Goal: Find specific page/section: Find specific page/section

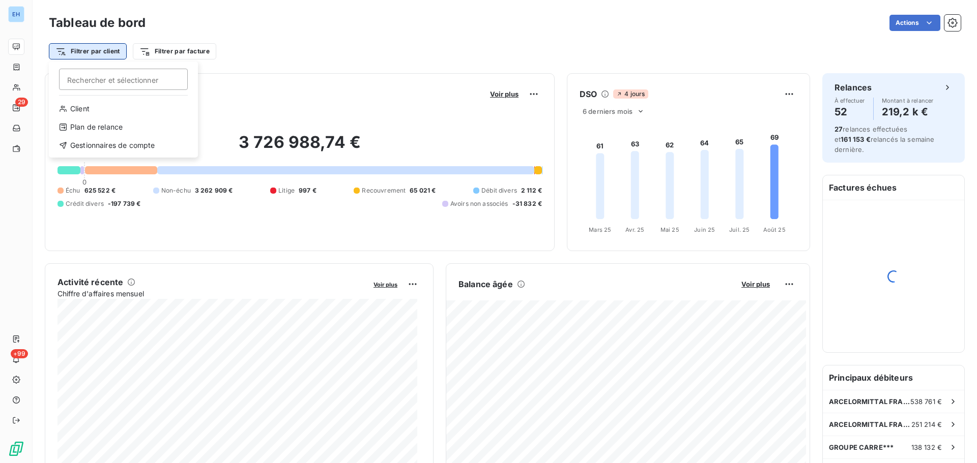
click at [102, 52] on html "EH 29 +99 Tableau de bord Actions Filtrer par client [PERSON_NAME] et sélection…" at bounding box center [488, 231] width 977 height 463
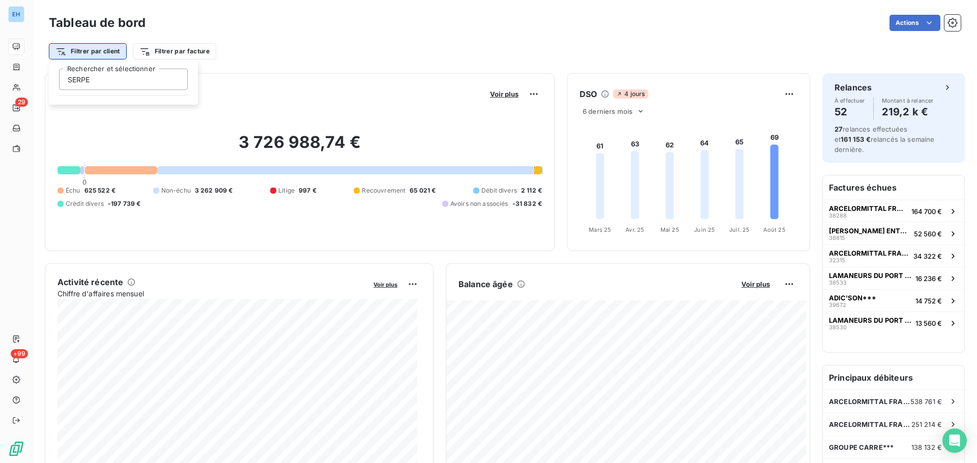
type input "SERPE"
click at [268, 57] on html "EH 29 +99 Tableau de bord Actions Filtrer par client Filtrer par facture Encour…" at bounding box center [488, 231] width 977 height 463
click at [92, 55] on html "EH 29 +99 Tableau de bord Actions Filtrer par client Filtrer par facture Encour…" at bounding box center [488, 231] width 977 height 463
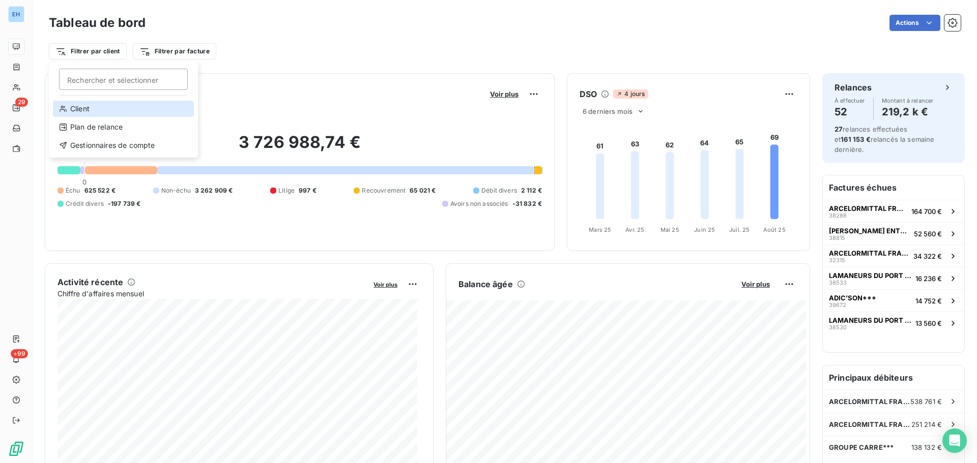
click at [77, 108] on div "Client" at bounding box center [123, 109] width 141 height 16
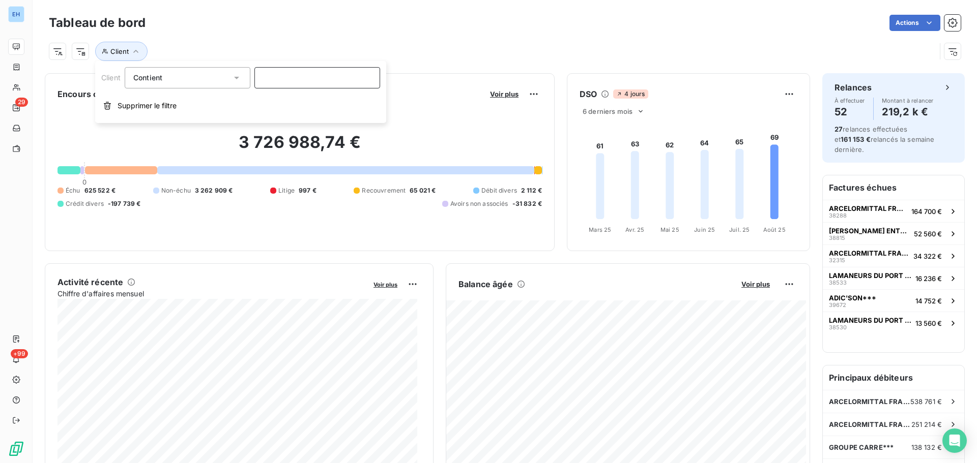
click at [278, 84] on input at bounding box center [317, 77] width 126 height 21
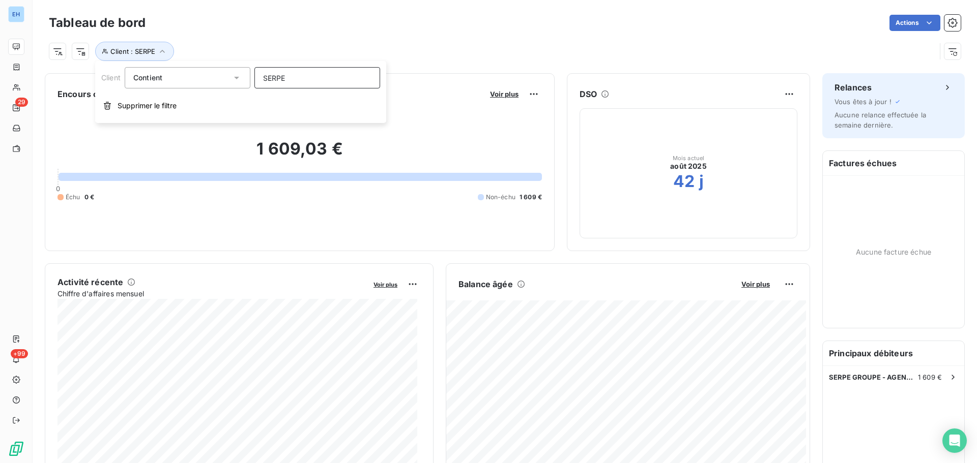
type input "SERPE"
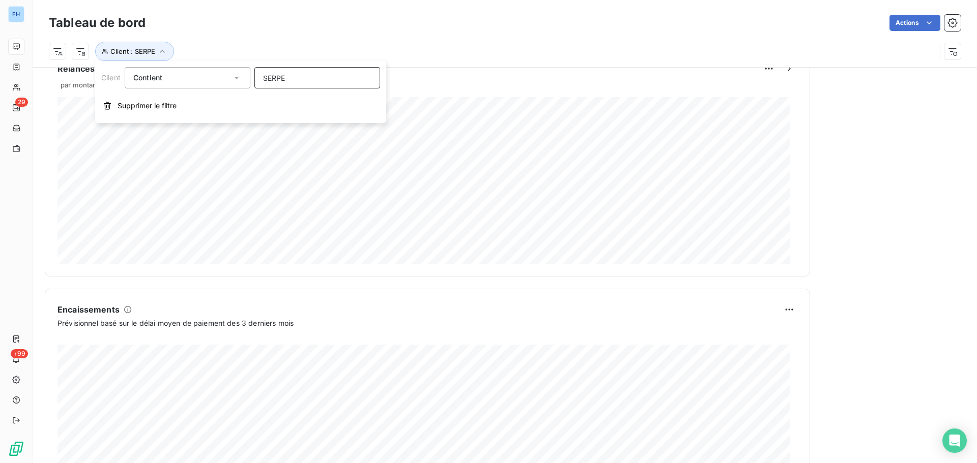
scroll to position [458, 0]
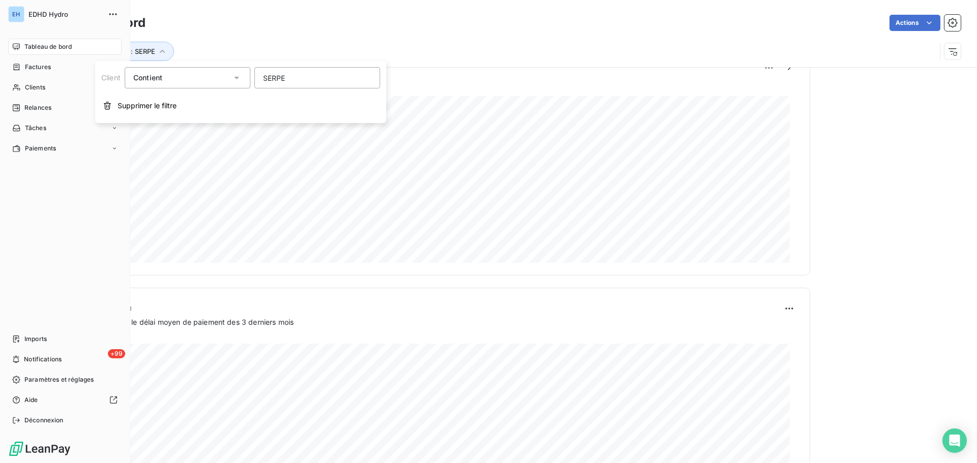
click at [12, 49] on div "Tableau de bord" at bounding box center [64, 47] width 113 height 16
click at [36, 44] on span "Tableau de bord" at bounding box center [47, 46] width 47 height 9
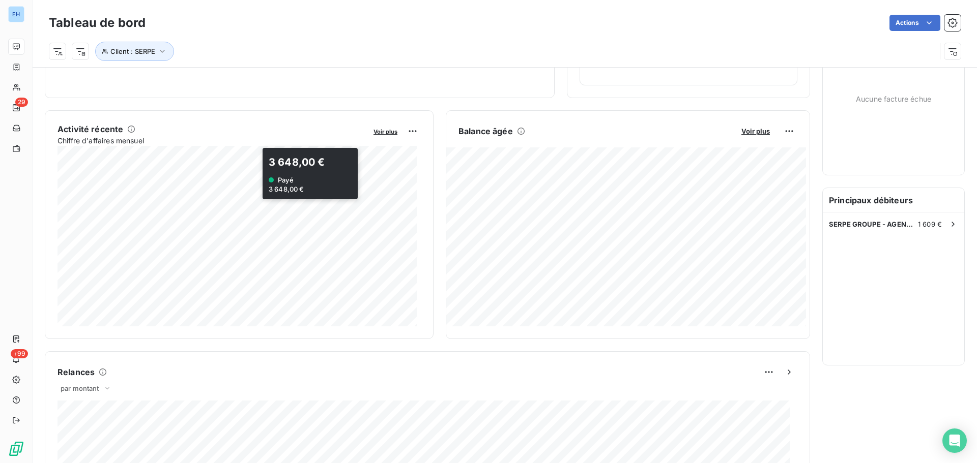
scroll to position [0, 0]
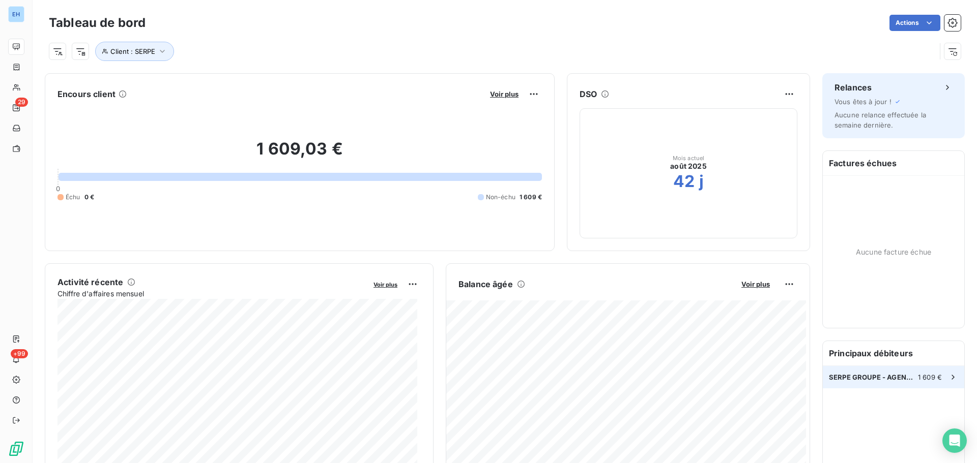
click at [873, 377] on span "SERPE GROUPE - AGENCE DE LILLE***//" at bounding box center [873, 377] width 89 height 8
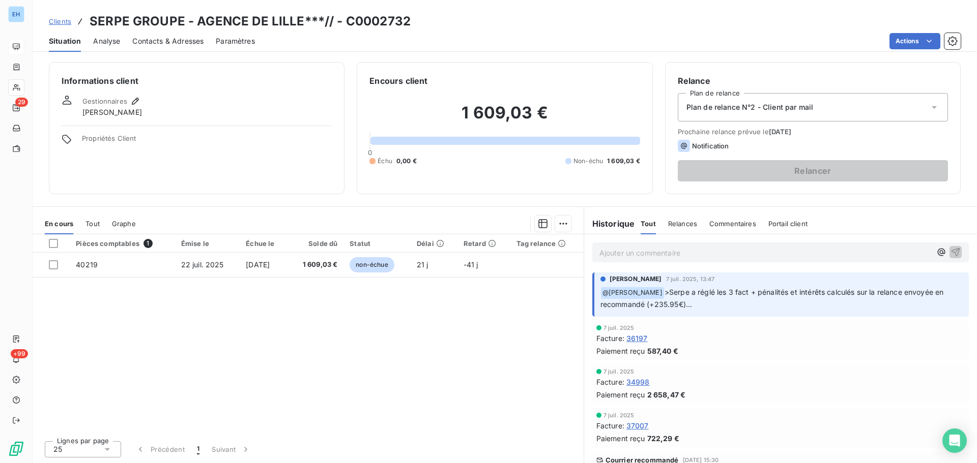
click at [731, 224] on span "Commentaires" at bounding box center [732, 224] width 47 height 8
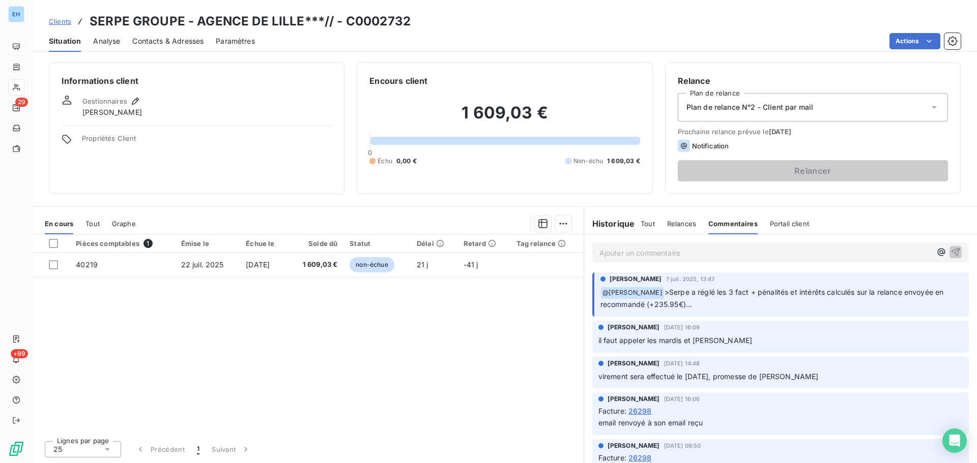
click at [112, 45] on span "Analyse" at bounding box center [106, 41] width 27 height 10
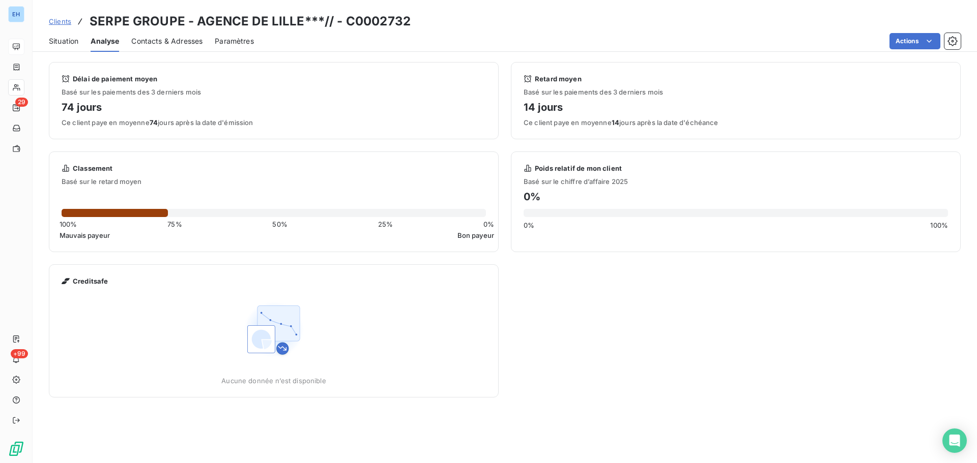
click at [194, 38] on span "Contacts & Adresses" at bounding box center [166, 41] width 71 height 10
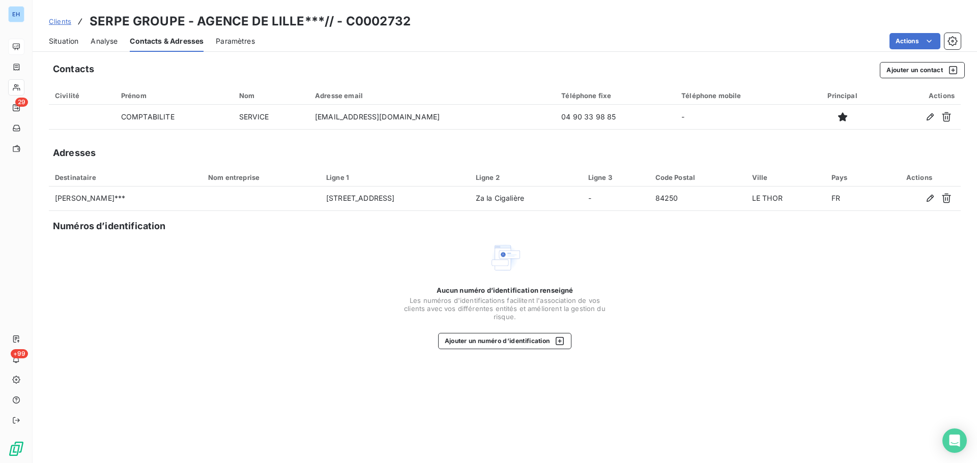
click at [108, 37] on span "Analyse" at bounding box center [104, 41] width 27 height 10
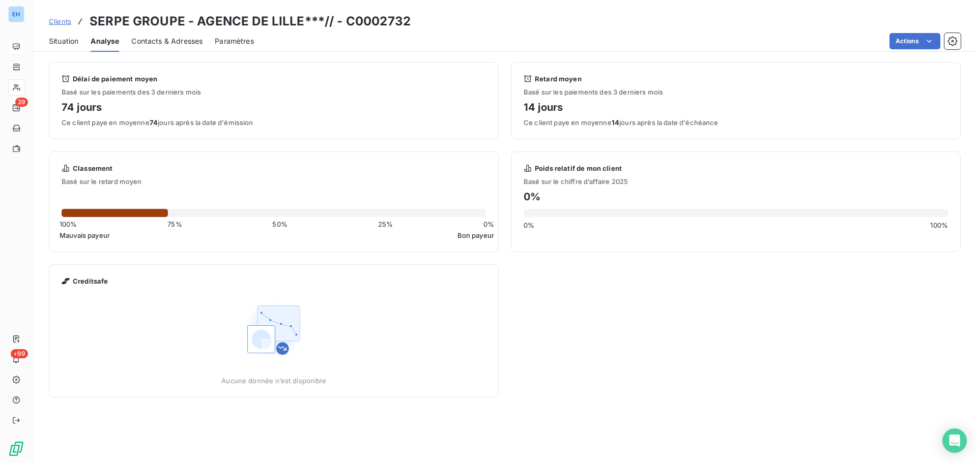
click at [169, 38] on span "Contacts & Adresses" at bounding box center [166, 41] width 71 height 10
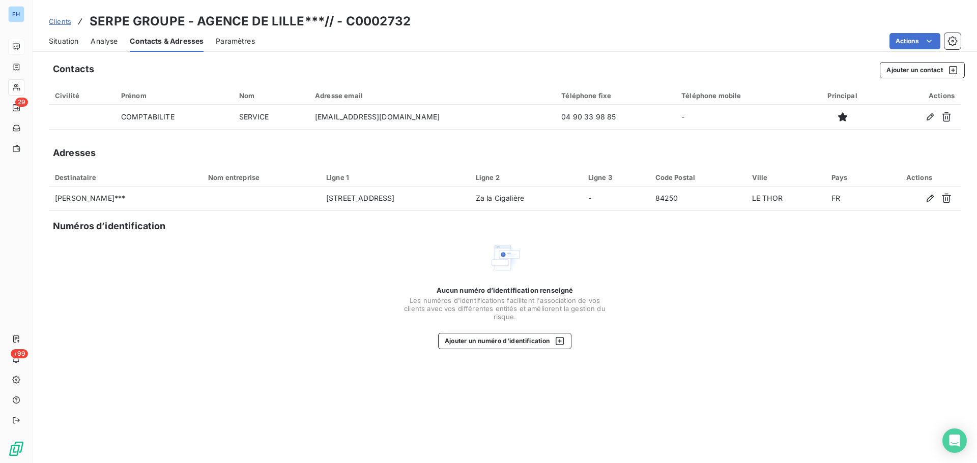
click at [240, 38] on span "Paramètres" at bounding box center [235, 41] width 39 height 10
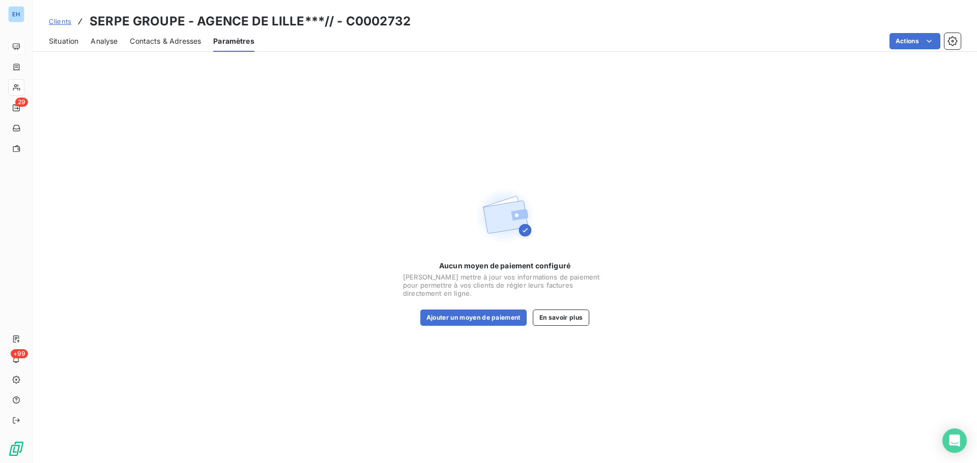
click at [149, 37] on span "Contacts & Adresses" at bounding box center [165, 41] width 71 height 10
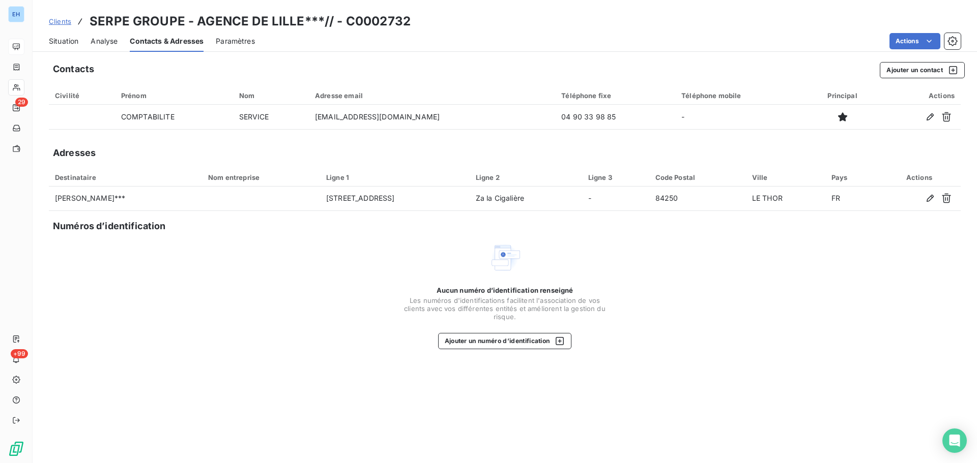
click at [61, 45] on span "Situation" at bounding box center [64, 41] width 30 height 10
